Goal: Transaction & Acquisition: Book appointment/travel/reservation

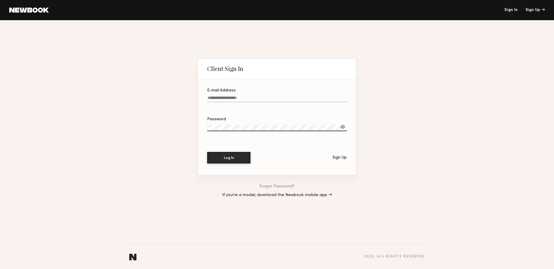
click at [483, 269] on nordpass-portal at bounding box center [277, 269] width 554 height 0
type input "**********"
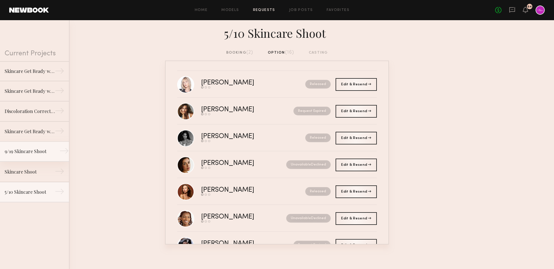
click at [23, 155] on link "9/19 Skincare Shoot →" at bounding box center [34, 152] width 69 height 20
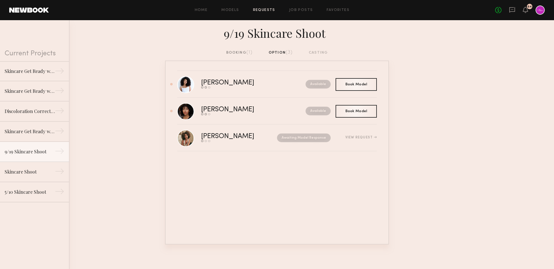
click at [242, 50] on div "booking (1)" at bounding box center [239, 53] width 27 height 6
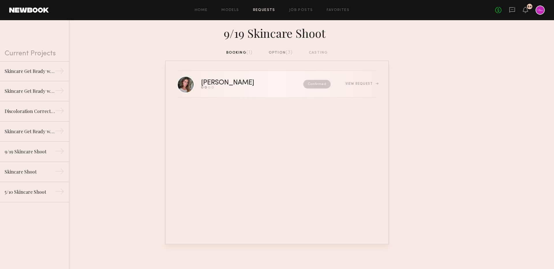
click at [279, 86] on div "Confirmed" at bounding box center [305, 84] width 52 height 9
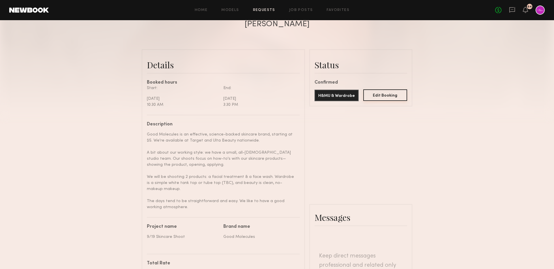
scroll to position [69, 0]
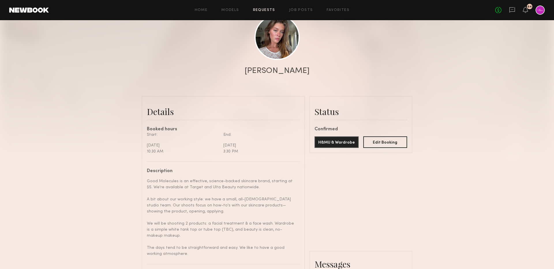
click at [268, 8] on link "Requests" at bounding box center [264, 10] width 22 height 4
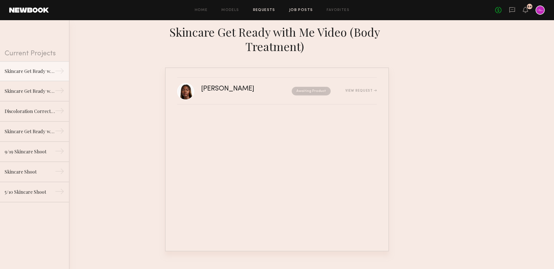
click at [296, 9] on link "Job Posts" at bounding box center [301, 10] width 24 height 4
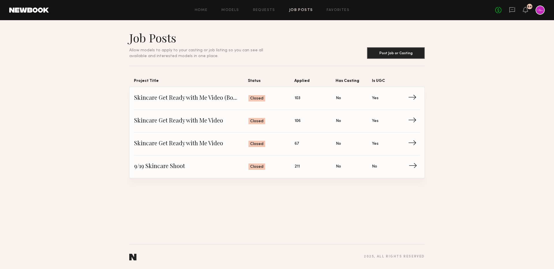
click at [183, 164] on span "9/19 Skincare Shoot" at bounding box center [191, 166] width 114 height 9
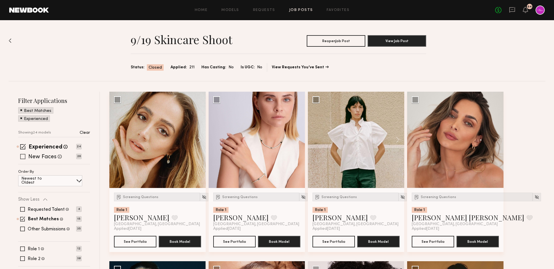
click at [47, 157] on label "New Faces" at bounding box center [42, 157] width 28 height 6
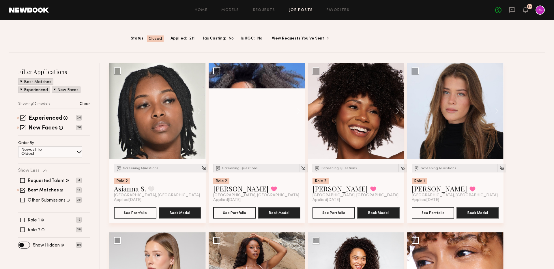
scroll to position [40, 0]
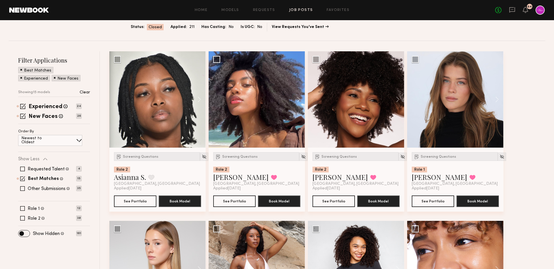
click at [31, 211] on div "Role 1 Female, 18–23, White / Caucasian 12 Role 2 Female, 20–35, Black/ African…" at bounding box center [54, 213] width 72 height 14
click at [29, 209] on label "Role 1" at bounding box center [34, 208] width 12 height 5
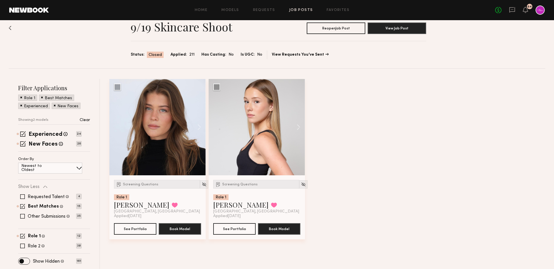
scroll to position [13, 0]
click at [297, 129] on button at bounding box center [295, 127] width 18 height 96
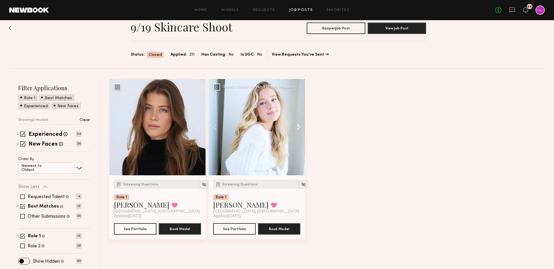
click at [297, 129] on button at bounding box center [295, 127] width 18 height 96
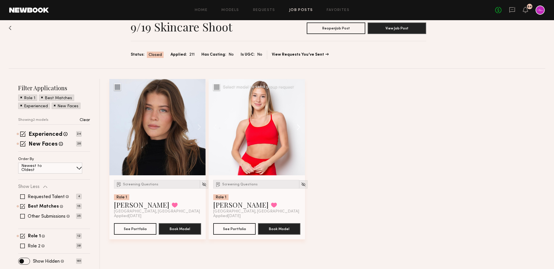
click at [297, 129] on button at bounding box center [295, 127] width 18 height 96
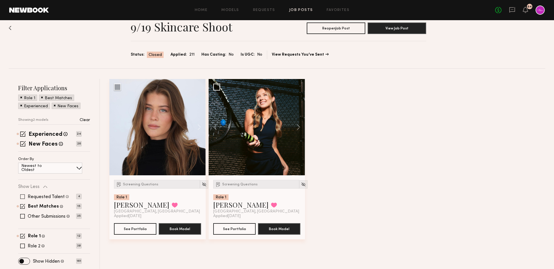
click at [42, 197] on label "Requested Talent" at bounding box center [46, 197] width 37 height 5
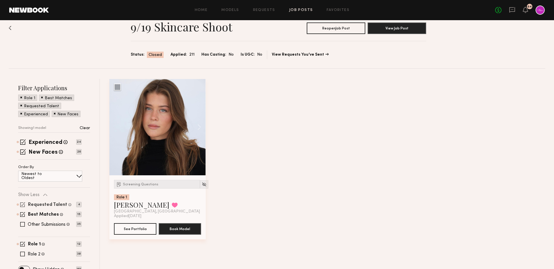
click at [58, 206] on label "Requested Talent" at bounding box center [47, 205] width 39 height 5
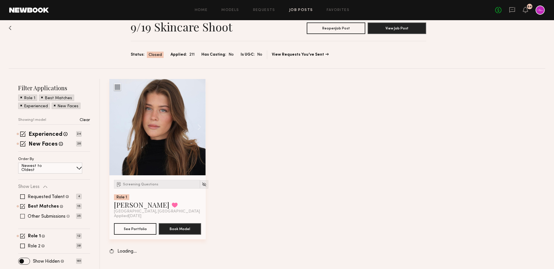
click at [51, 217] on label "Other Submissions" at bounding box center [47, 216] width 38 height 5
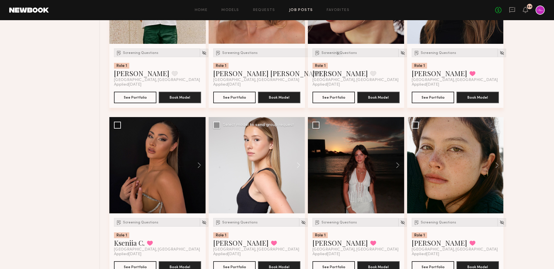
scroll to position [321, 0]
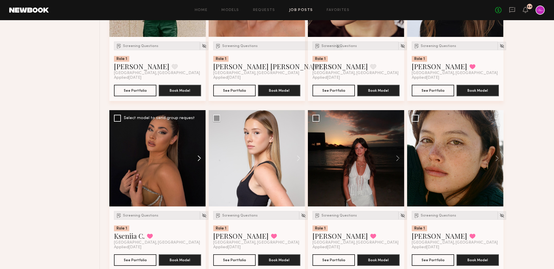
click at [196, 158] on button at bounding box center [196, 158] width 18 height 96
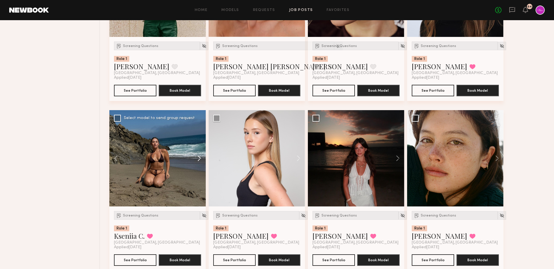
click at [196, 158] on button at bounding box center [196, 158] width 18 height 96
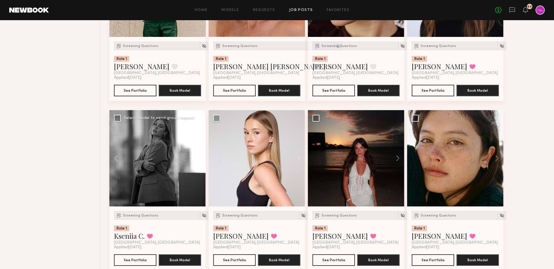
click at [196, 158] on button at bounding box center [196, 158] width 18 height 96
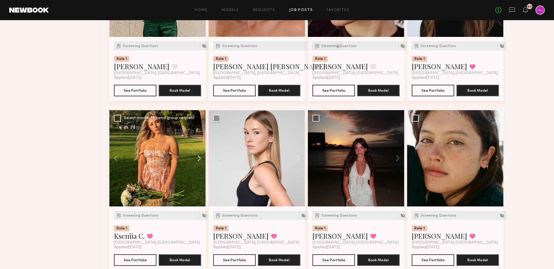
click at [196, 158] on button at bounding box center [196, 158] width 18 height 96
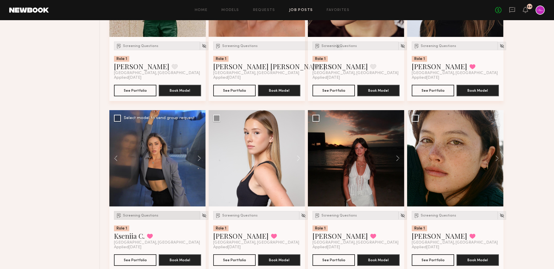
click at [140, 217] on span "Screening Questions" at bounding box center [140, 215] width 35 height 3
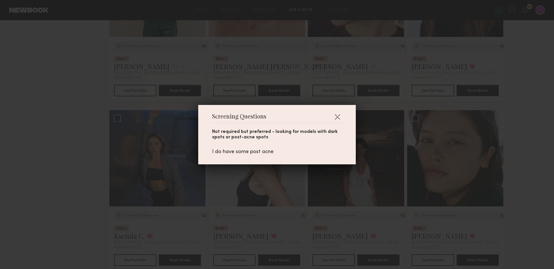
click at [88, 210] on div "Screening Questions Not required but preferred - looking for models with dark s…" at bounding box center [277, 134] width 554 height 269
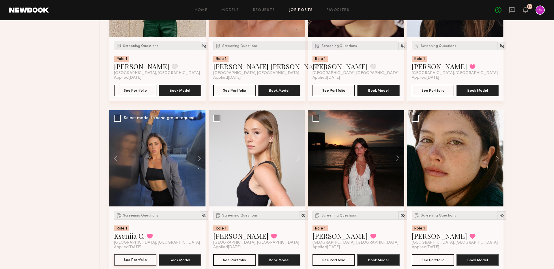
click at [141, 261] on button "See Portfolio" at bounding box center [135, 260] width 42 height 12
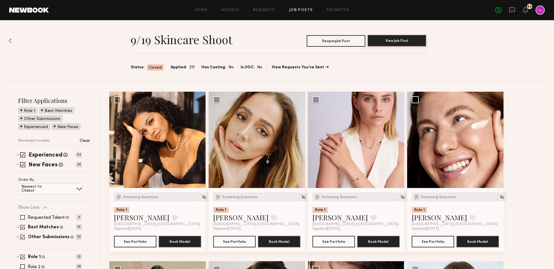
click at [371, 42] on button "View Job Post" at bounding box center [396, 41] width 59 height 12
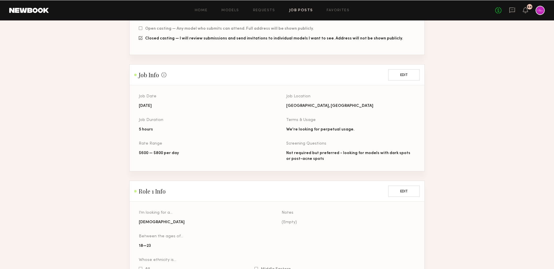
scroll to position [206, 0]
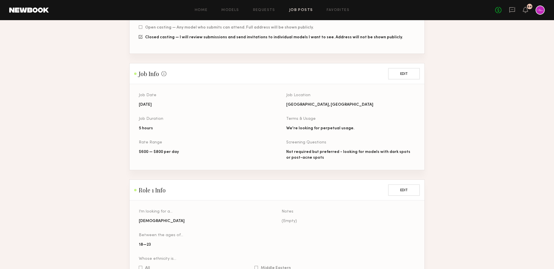
click at [258, 3] on header "Home Models Requests Job Posts Favorites Sign Out No fees up to $5,000 64" at bounding box center [277, 10] width 554 height 20
click at [260, 9] on link "Requests" at bounding box center [264, 10] width 22 height 4
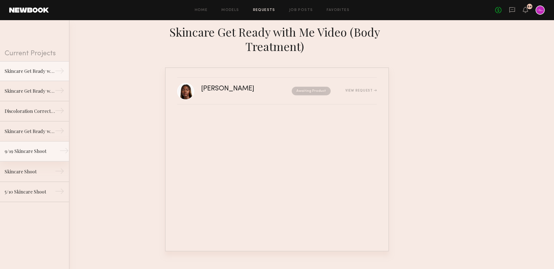
click at [23, 152] on div "9/19 Skincare Shoot" at bounding box center [30, 151] width 50 height 7
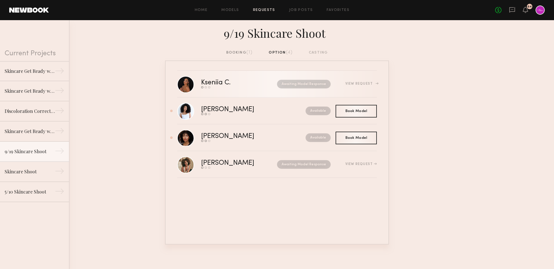
click at [250, 79] on link "Kseniia C. Send request Model response Book model Awaiting Model Response View …" at bounding box center [277, 84] width 200 height 27
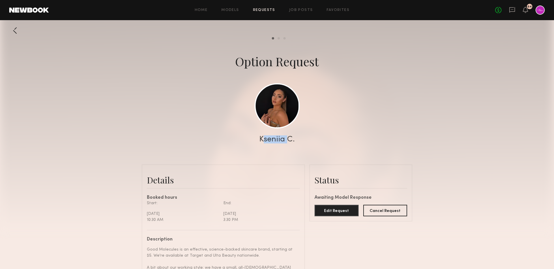
drag, startPoint x: 258, startPoint y: 139, endPoint x: 284, endPoint y: 139, distance: 26.2
click at [284, 139] on div "Kseniia C." at bounding box center [277, 140] width 554 height 8
copy div "Kseniia"
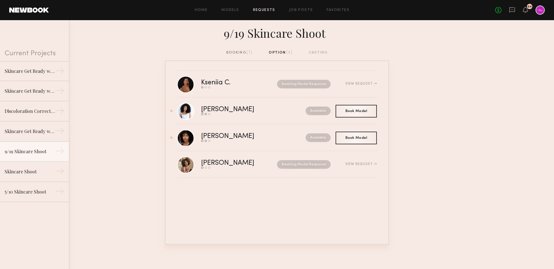
click at [239, 53] on div "booking (1)" at bounding box center [239, 53] width 27 height 6
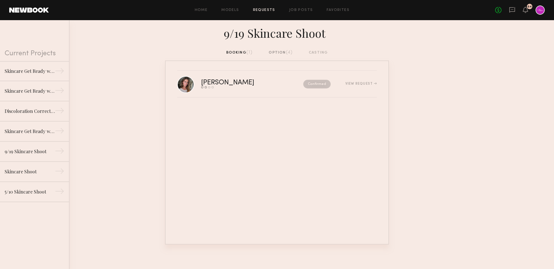
click at [259, 91] on link "[PERSON_NAME] Send request Model response Review hours worked Pay model Confirm…" at bounding box center [277, 84] width 200 height 27
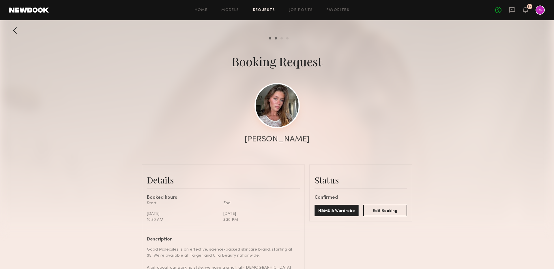
click at [276, 114] on link at bounding box center [276, 105] width 45 height 45
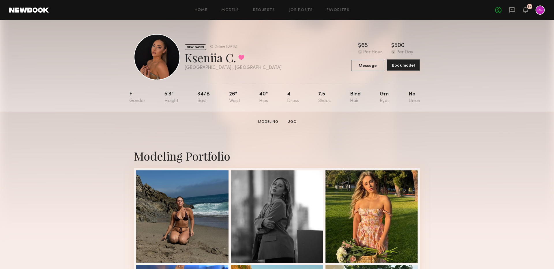
click at [408, 67] on button "Book model" at bounding box center [402, 65] width 33 height 12
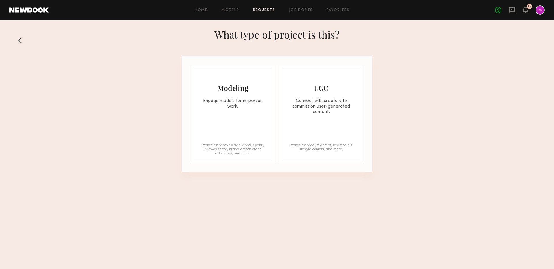
click at [241, 108] on div "Engage models for in-person work." at bounding box center [233, 103] width 78 height 11
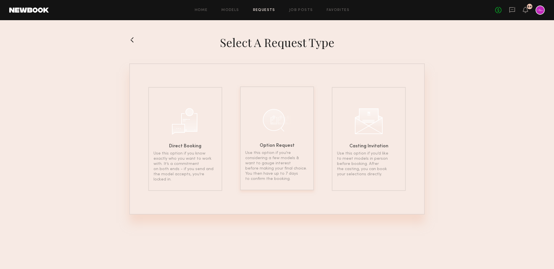
click at [272, 128] on div at bounding box center [276, 120] width 29 height 29
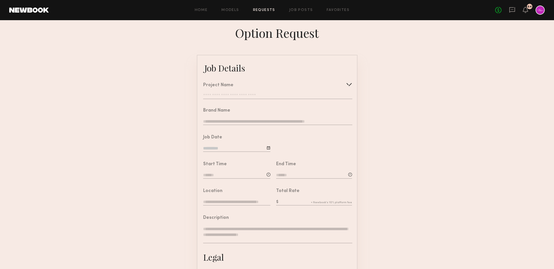
click at [221, 94] on input "text" at bounding box center [277, 96] width 149 height 6
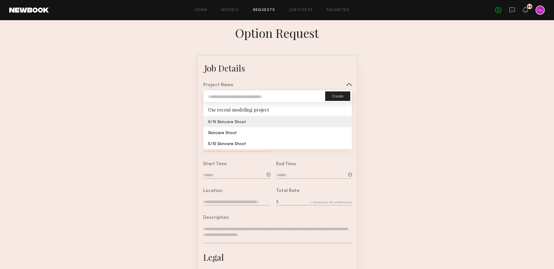
type input "**********"
type textarea "**********"
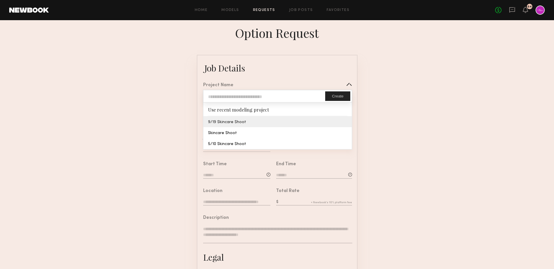
type textarea "**********"
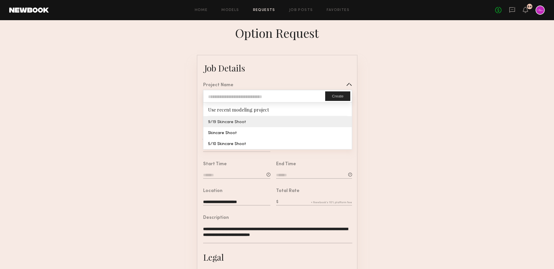
click at [236, 121] on common-border "**********" at bounding box center [277, 215] width 161 height 321
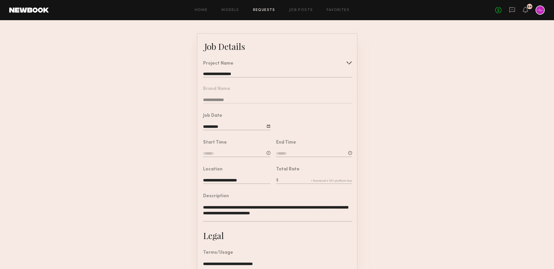
scroll to position [67, 0]
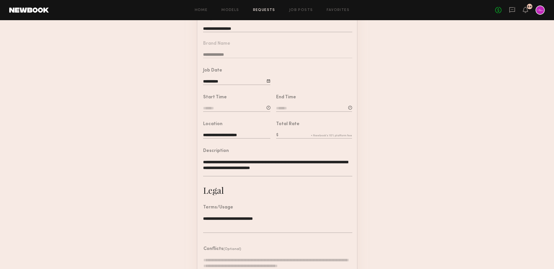
click at [212, 104] on div "Start Time" at bounding box center [236, 104] width 67 height 18
click at [215, 106] on input at bounding box center [236, 109] width 67 height 6
click at [222, 134] on input "text" at bounding box center [219, 133] width 21 height 10
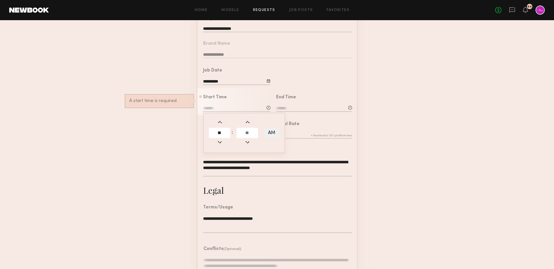
type input "**"
click at [247, 134] on input "text" at bounding box center [246, 133] width 21 height 10
type input "**"
type input "********"
click at [290, 108] on input at bounding box center [314, 109] width 76 height 6
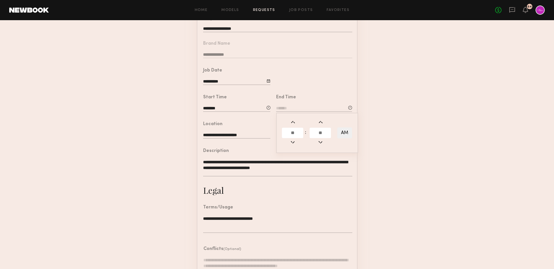
click at [295, 132] on input "text" at bounding box center [292, 133] width 21 height 10
type input "*"
click at [315, 132] on input "text" at bounding box center [319, 133] width 21 height 10
click at [298, 132] on input "*" at bounding box center [292, 133] width 21 height 10
type input "*"
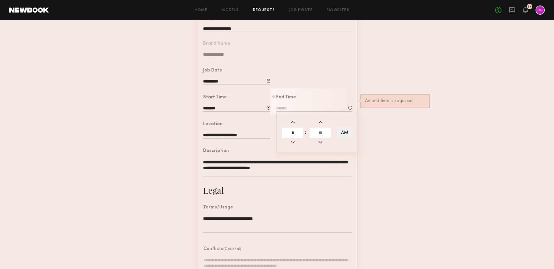
click at [330, 128] on input "text" at bounding box center [319, 133] width 21 height 10
type input "**"
type input "*******"
type input "**"
click at [345, 132] on button "AM" at bounding box center [344, 132] width 15 height 11
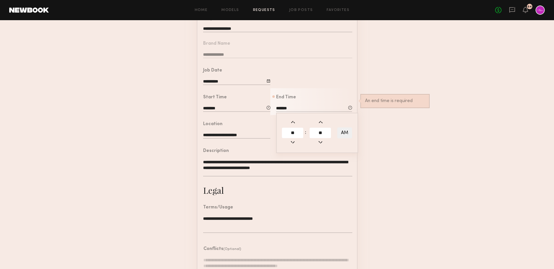
type input "*******"
click at [376, 132] on form "**********" at bounding box center [277, 148] width 554 height 321
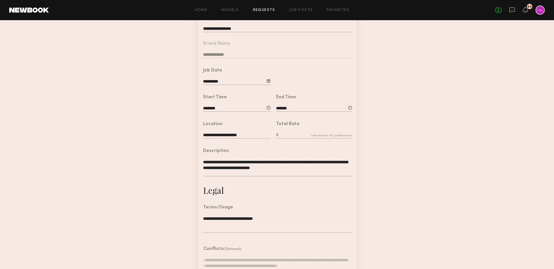
click at [291, 132] on input "text" at bounding box center [314, 135] width 76 height 6
type input "***"
click at [360, 161] on form "**********" at bounding box center [277, 148] width 554 height 321
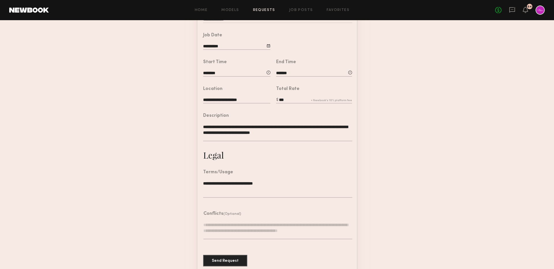
scroll to position [110, 0]
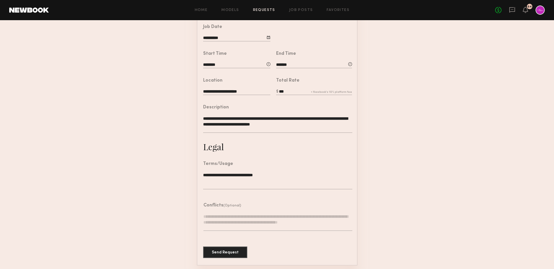
click at [279, 174] on textarea "**********" at bounding box center [277, 180] width 149 height 17
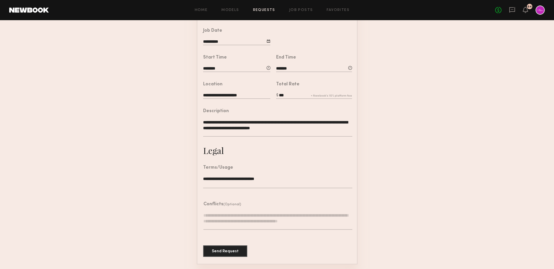
scroll to position [106, 0]
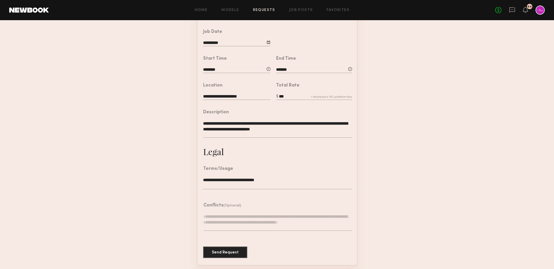
type textarea "**********"
click at [292, 95] on input "***" at bounding box center [314, 97] width 76 height 6
click at [393, 113] on form "**********" at bounding box center [277, 107] width 554 height 316
click at [282, 95] on input "***" at bounding box center [314, 97] width 76 height 6
click at [408, 138] on form "**********" at bounding box center [277, 107] width 554 height 316
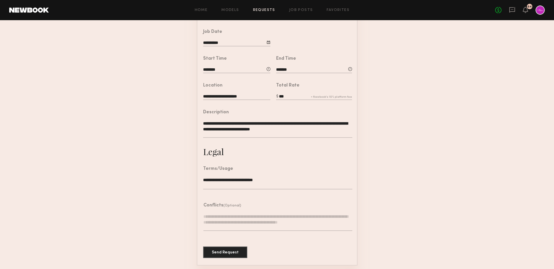
click at [281, 95] on input "***" at bounding box center [314, 97] width 76 height 6
type input "***"
click at [409, 166] on form "**********" at bounding box center [277, 107] width 554 height 316
click at [208, 256] on button "Send Request" at bounding box center [225, 252] width 44 height 12
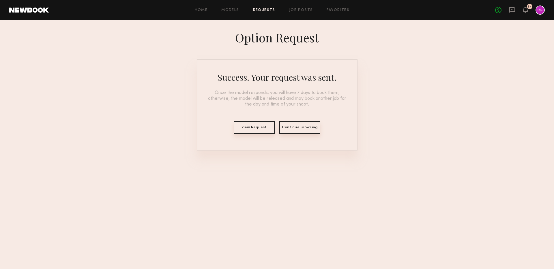
click at [253, 127] on button "View Request" at bounding box center [254, 127] width 41 height 13
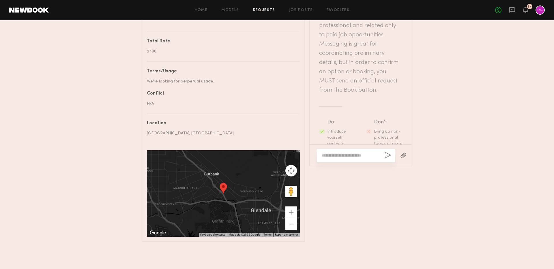
scroll to position [338, 0]
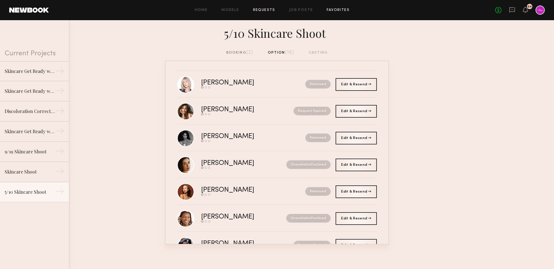
click at [339, 10] on link "Favorites" at bounding box center [337, 10] width 23 height 4
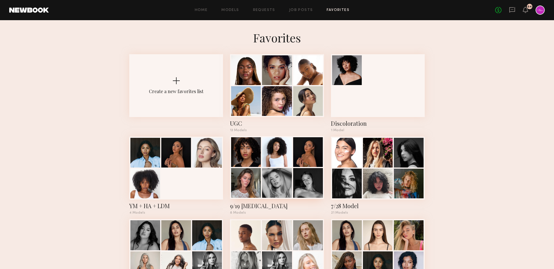
click at [284, 178] on div at bounding box center [277, 183] width 30 height 30
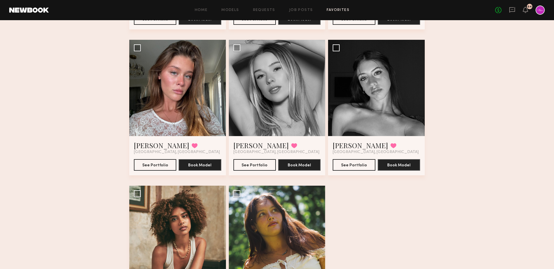
scroll to position [129, 0]
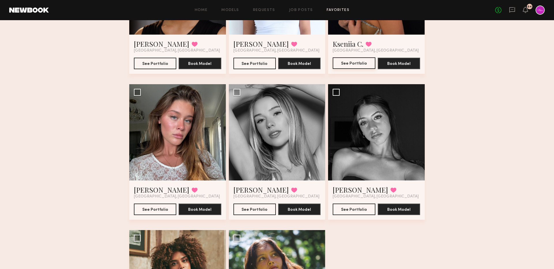
click at [362, 63] on button "See Portfolio" at bounding box center [354, 63] width 42 height 12
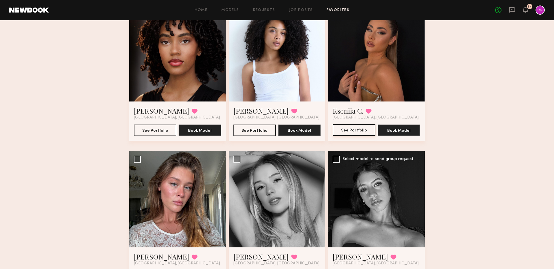
scroll to position [0, 0]
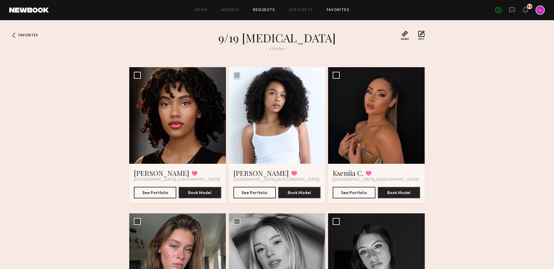
click at [256, 10] on link "Requests" at bounding box center [264, 10] width 22 height 4
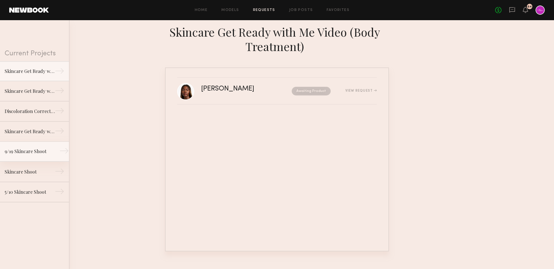
click at [19, 151] on div "9/19 Skincare Shoot" at bounding box center [30, 151] width 50 height 7
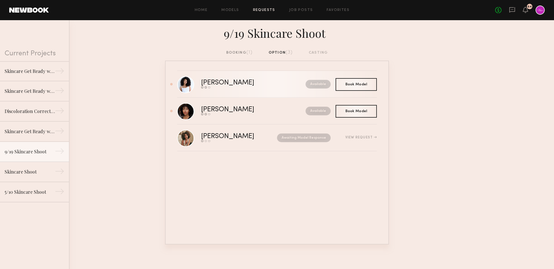
click at [230, 88] on div "Send request Model response Book model" at bounding box center [240, 87] width 79 height 2
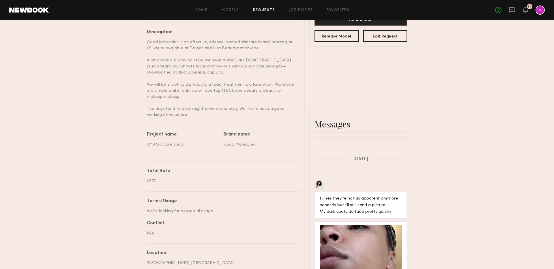
scroll to position [219, 0]
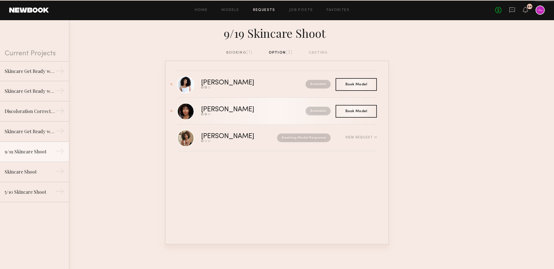
click at [234, 112] on div "[PERSON_NAME]" at bounding box center [240, 109] width 79 height 7
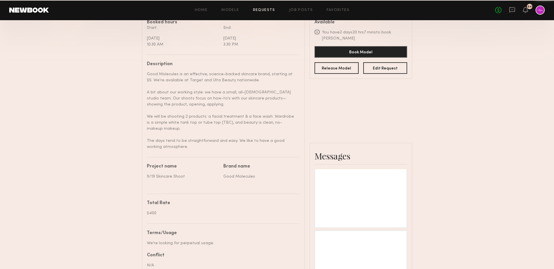
scroll to position [182, 0]
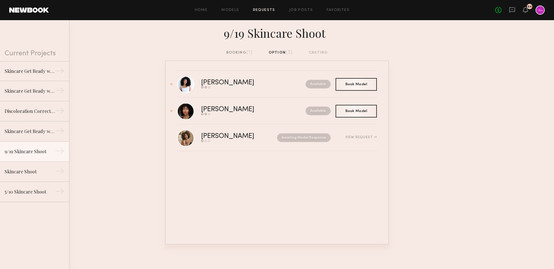
click at [522, 10] on div "No fees up to $5,000 64" at bounding box center [520, 9] width 50 height 9
click at [526, 11] on icon at bounding box center [525, 9] width 5 height 4
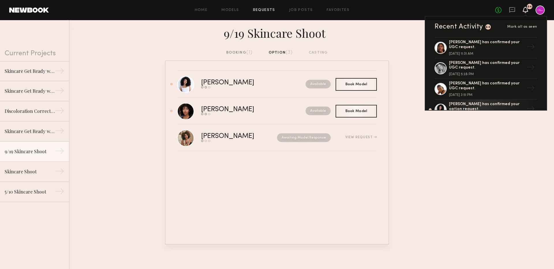
click at [526, 11] on icon at bounding box center [525, 9] width 5 height 4
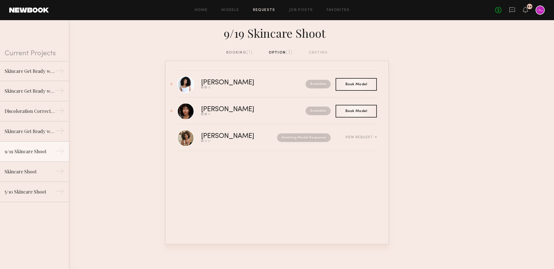
click at [540, 11] on div at bounding box center [539, 9] width 9 height 9
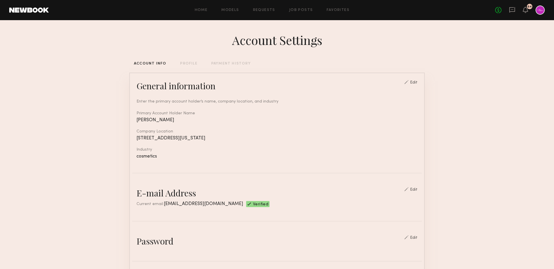
click at [35, 13] on header "Home Models Requests Job Posts Favorites Sign Out No fees up to $5,000 64" at bounding box center [277, 10] width 554 height 20
click at [33, 11] on link at bounding box center [29, 9] width 40 height 5
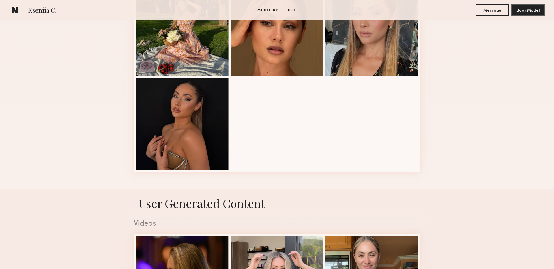
scroll to position [486, 0]
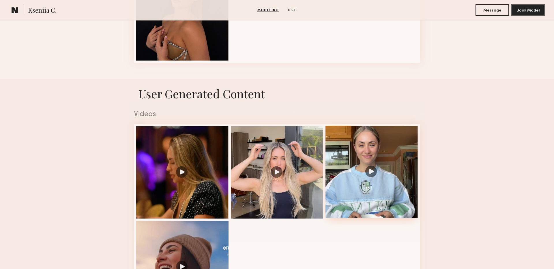
click at [396, 172] on div at bounding box center [371, 172] width 92 height 92
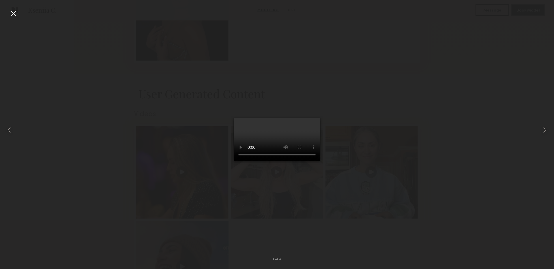
click at [14, 13] on div at bounding box center [13, 13] width 9 height 9
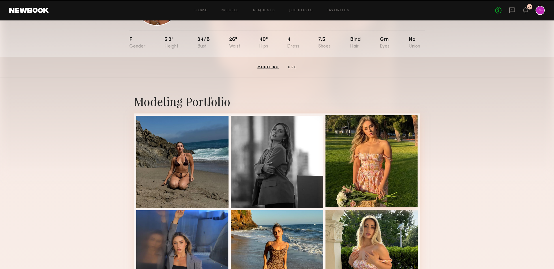
scroll to position [0, 0]
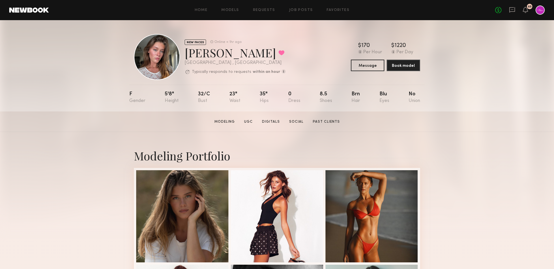
click at [508, 11] on div "No fees up to $5,000 65" at bounding box center [520, 9] width 50 height 9
click at [510, 11] on icon at bounding box center [512, 10] width 6 height 6
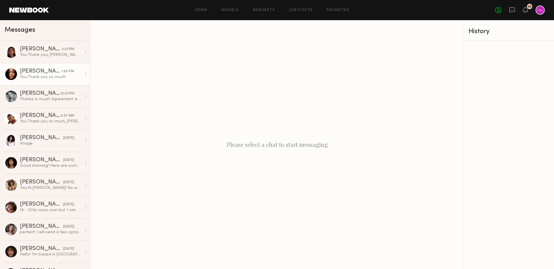
click at [39, 73] on div "[PERSON_NAME]" at bounding box center [41, 72] width 42 height 6
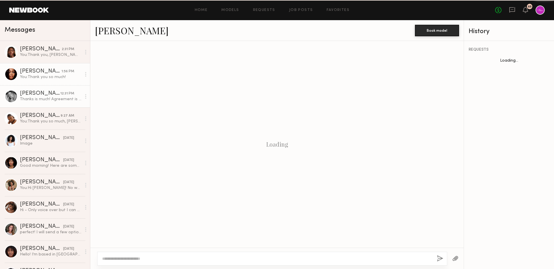
scroll to position [223, 0]
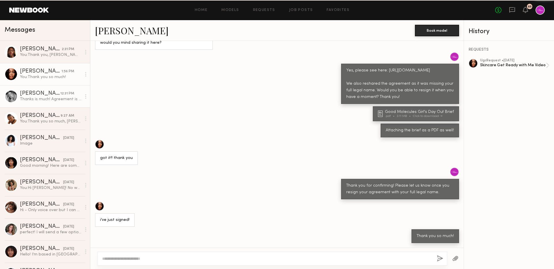
click at [44, 95] on div "[PERSON_NAME]" at bounding box center [40, 94] width 40 height 6
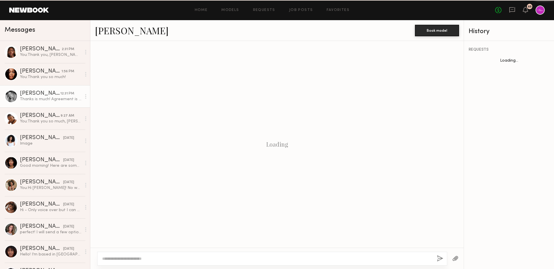
scroll to position [341, 0]
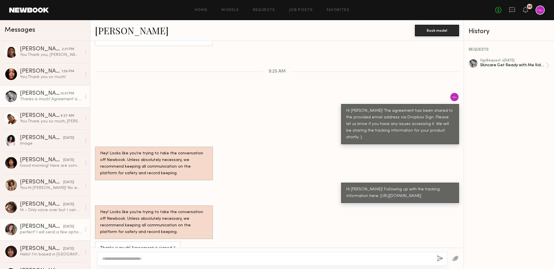
click at [49, 236] on link "[PERSON_NAME] [DATE] perfect! I will send a few options shortly" at bounding box center [45, 230] width 90 height 22
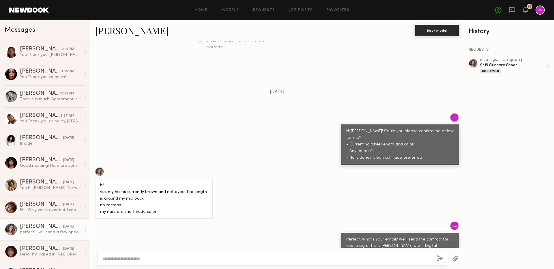
scroll to position [147, 0]
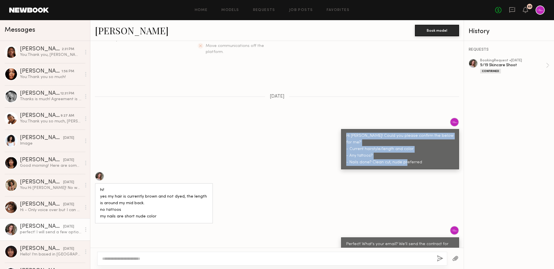
drag, startPoint x: 353, startPoint y: 123, endPoint x: 442, endPoint y: 150, distance: 93.6
click at [442, 150] on div "Hi [PERSON_NAME]! Could you please confirm the below for me? - Current hairstyl…" at bounding box center [400, 149] width 118 height 40
copy div "Hi [PERSON_NAME]! Could you please confirm the below for me? - Current hairstyl…"
click at [39, 144] on div "Image" at bounding box center [50, 143] width 61 height 5
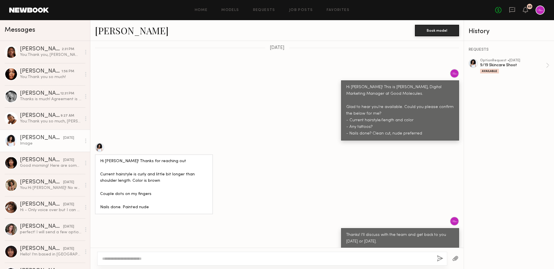
scroll to position [221, 0]
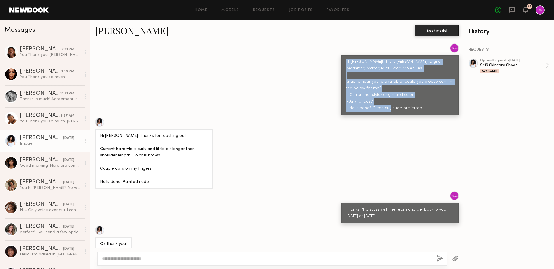
drag, startPoint x: 344, startPoint y: 48, endPoint x: 447, endPoint y: 102, distance: 115.7
click at [447, 102] on div "Hi [PERSON_NAME]! This is [PERSON_NAME], Digital Marketing Manager at Good Mole…" at bounding box center [400, 85] width 118 height 60
copy div "Hi [PERSON_NAME]! This is [PERSON_NAME], Digital Marketing Manager at Good Mole…"
click at [512, 10] on icon at bounding box center [512, 10] width 6 height 6
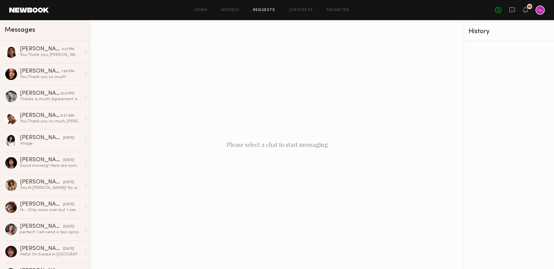
click at [266, 9] on link "Requests" at bounding box center [264, 10] width 22 height 4
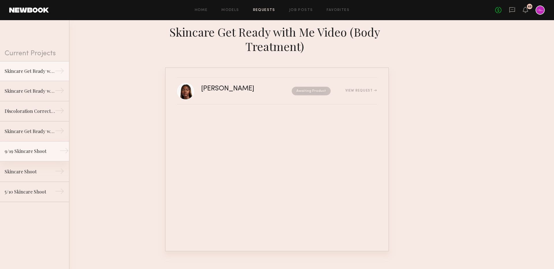
click at [28, 151] on div "9/19 Skincare Shoot" at bounding box center [30, 151] width 50 height 7
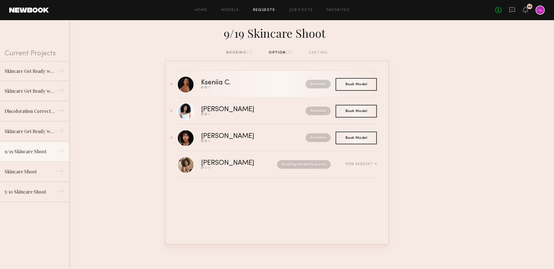
click at [263, 87] on div "Send request Model response Book model" at bounding box center [234, 87] width 67 height 2
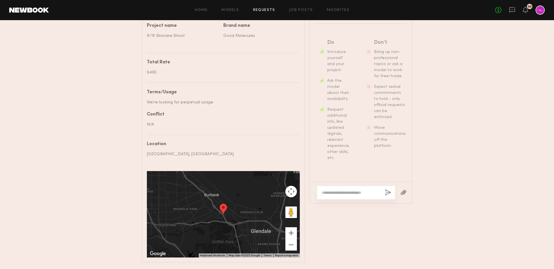
scroll to position [338, 0]
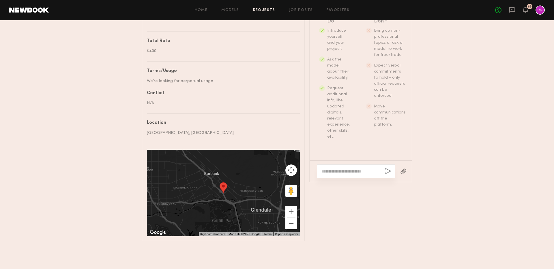
click at [344, 170] on textarea at bounding box center [351, 172] width 59 height 6
paste textarea "**********"
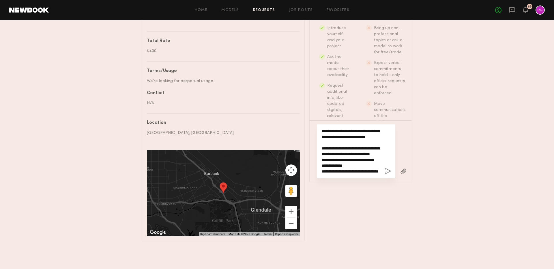
scroll to position [0, 0]
click at [333, 129] on textarea "**********" at bounding box center [351, 151] width 59 height 46
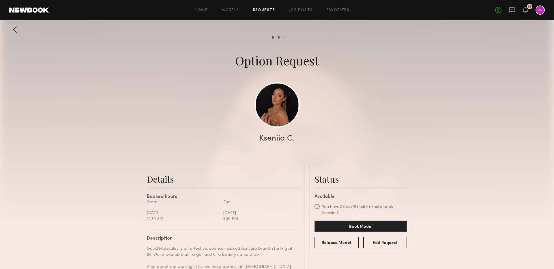
scroll to position [13, 0]
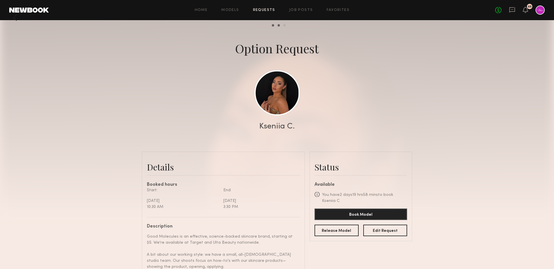
click at [274, 127] on div "Kseniia C." at bounding box center [277, 127] width 36 height 8
click at [266, 125] on div "Kseniia C." at bounding box center [277, 127] width 36 height 8
copy div "Kseniia"
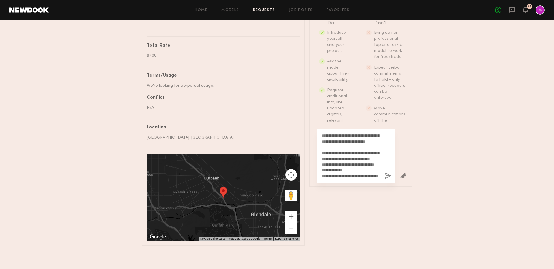
scroll to position [338, 0]
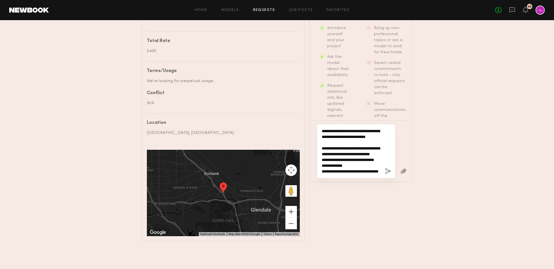
click at [331, 129] on textarea "**********" at bounding box center [351, 151] width 59 height 46
paste textarea
click at [370, 149] on textarea "**********" at bounding box center [351, 151] width 59 height 46
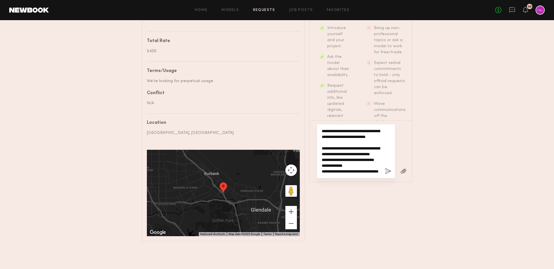
type textarea "**********"
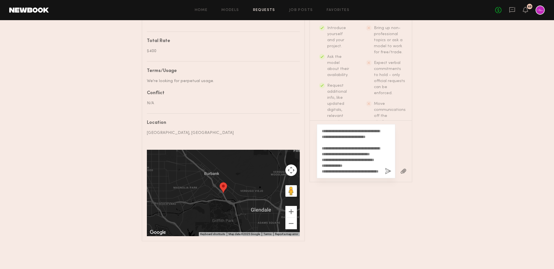
click at [389, 172] on button "button" at bounding box center [388, 171] width 6 height 7
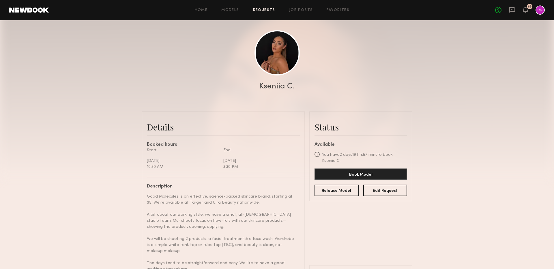
scroll to position [0, 0]
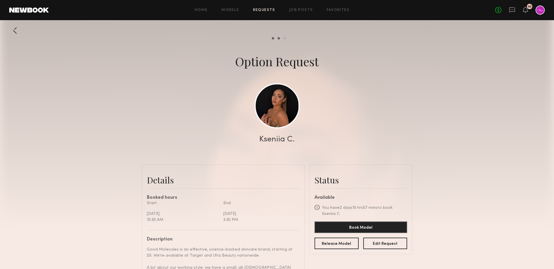
click at [262, 7] on div "Home Models Requests Job Posts Favorites Sign Out No fees up to $5,000 65" at bounding box center [297, 9] width 496 height 9
click at [232, 7] on div "Home Models Requests Job Posts Favorites Sign Out No fees up to $5,000 65" at bounding box center [297, 9] width 496 height 9
click at [266, 13] on div "Home Models Requests Job Posts Favorites Sign Out No fees up to $5,000 65" at bounding box center [297, 9] width 496 height 9
click at [265, 12] on link "Requests" at bounding box center [264, 10] width 22 height 4
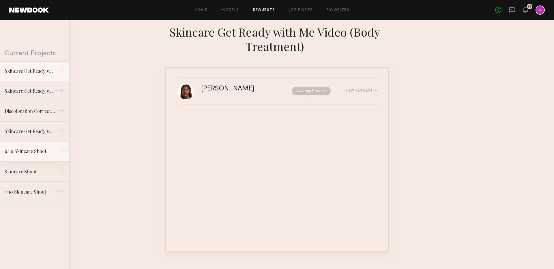
click at [12, 150] on div "9/19 Skincare Shoot" at bounding box center [30, 151] width 50 height 7
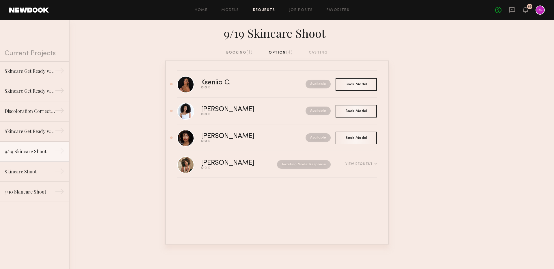
click at [234, 51] on div "booking (1)" at bounding box center [239, 53] width 27 height 6
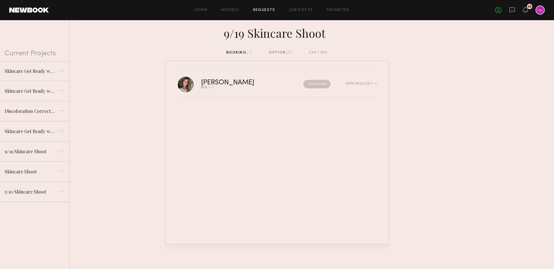
click at [270, 50] on div "option (4)" at bounding box center [281, 53] width 24 height 6
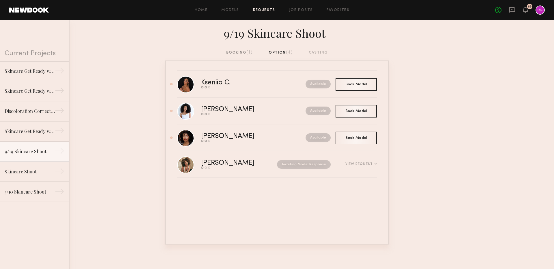
click at [237, 51] on div "booking (1)" at bounding box center [239, 53] width 27 height 6
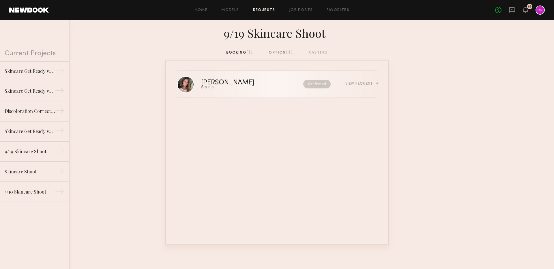
click at [279, 85] on div "Confirmed" at bounding box center [305, 84] width 52 height 9
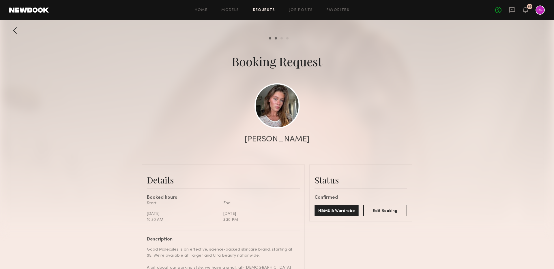
scroll to position [601, 0]
click at [513, 8] on icon at bounding box center [512, 10] width 6 height 6
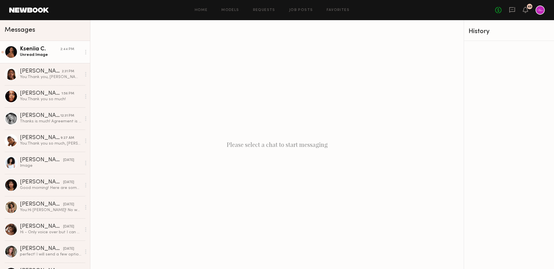
click at [55, 54] on div "Unread: Image" at bounding box center [50, 54] width 61 height 5
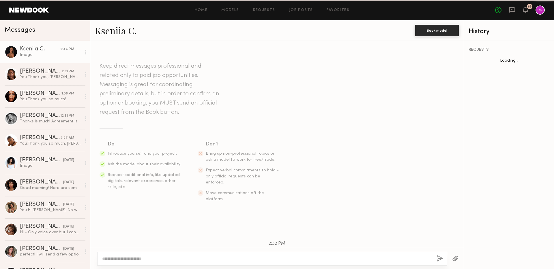
scroll to position [273, 0]
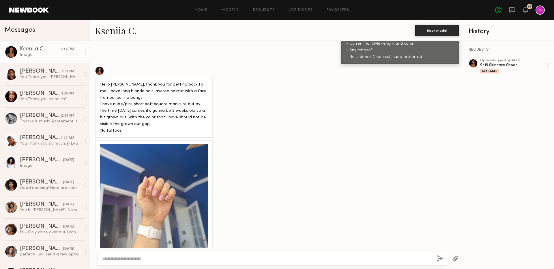
click at [134, 172] on div at bounding box center [154, 198] width 108 height 108
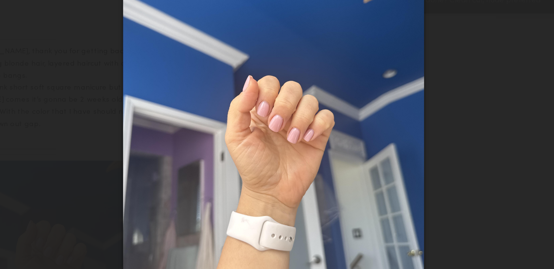
click at [155, 119] on div at bounding box center [277, 130] width 554 height 242
click at [138, 63] on div at bounding box center [277, 130] width 554 height 242
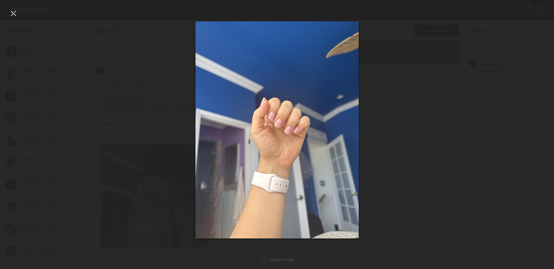
click at [105, 119] on div at bounding box center [277, 130] width 554 height 242
click at [12, 12] on div at bounding box center [13, 13] width 9 height 9
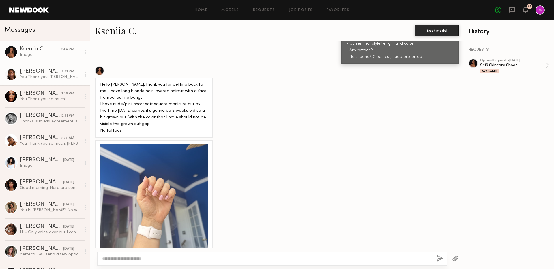
click at [48, 71] on div "[PERSON_NAME]" at bounding box center [41, 72] width 42 height 6
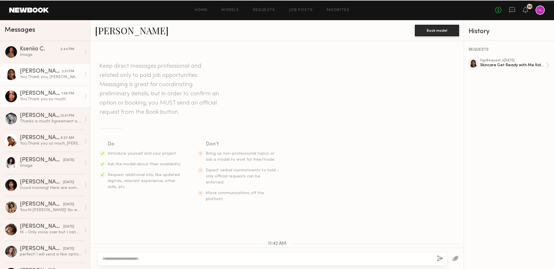
scroll to position [204, 0]
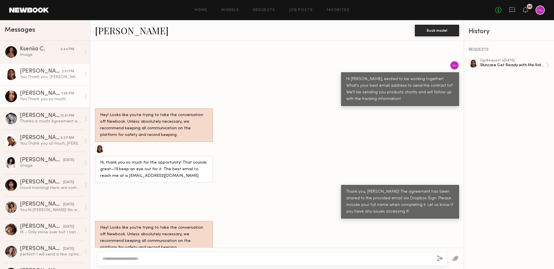
click at [49, 93] on div "[PERSON_NAME]" at bounding box center [41, 94] width 42 height 6
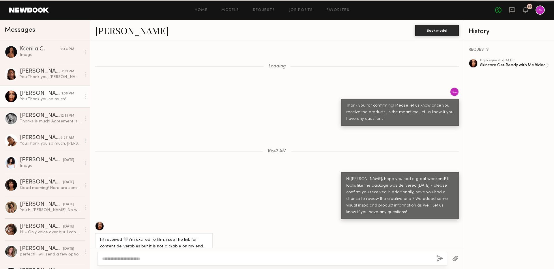
scroll to position [223, 0]
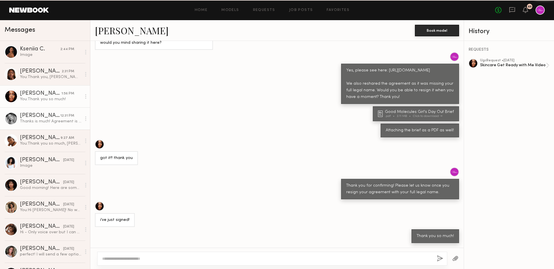
click at [50, 115] on div "[PERSON_NAME]" at bounding box center [40, 116] width 40 height 6
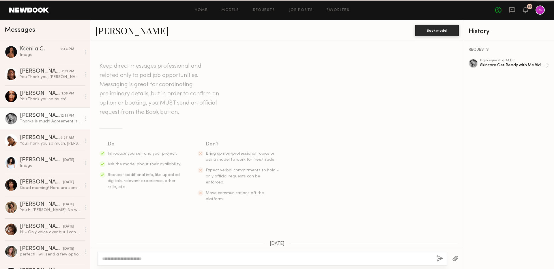
scroll to position [341, 0]
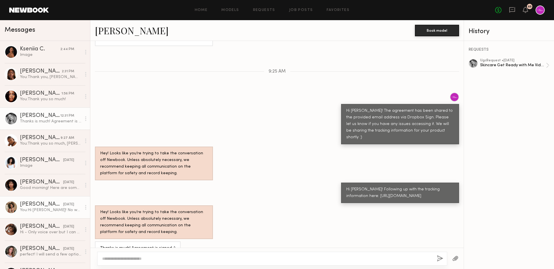
click at [47, 204] on div "[PERSON_NAME]" at bounding box center [41, 205] width 43 height 6
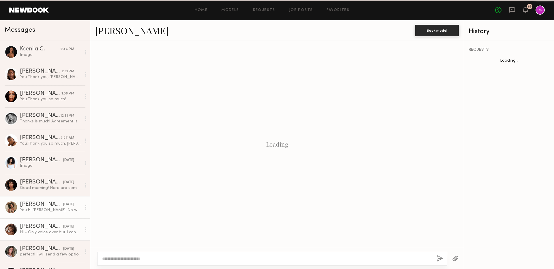
scroll to position [595, 0]
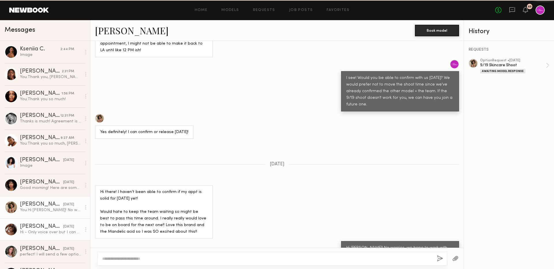
click at [51, 240] on link "[PERSON_NAME] [DATE] Hi - Only voice over but I can do that if required for thi…" at bounding box center [45, 230] width 90 height 22
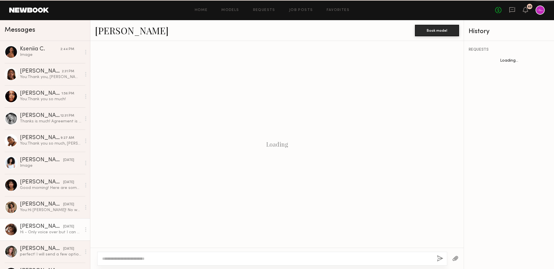
scroll to position [286, 0]
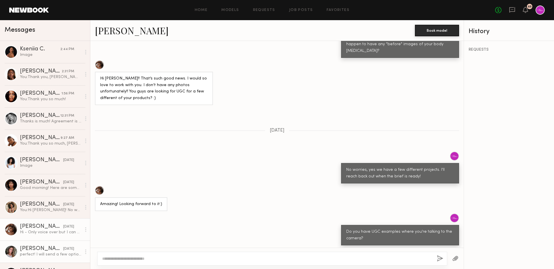
click at [54, 248] on div "[PERSON_NAME]" at bounding box center [41, 249] width 43 height 6
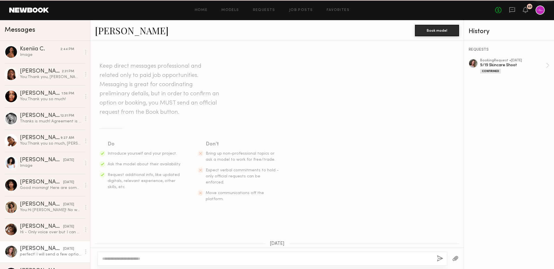
scroll to position [412, 0]
